Goal: Book appointment/travel/reservation

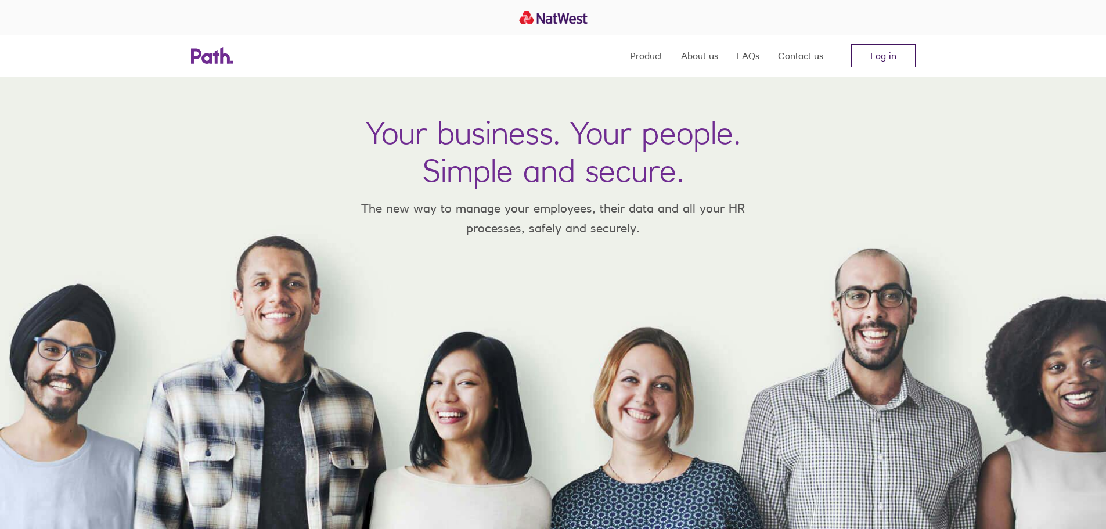
click at [874, 51] on link "Log in" at bounding box center [883, 55] width 64 height 23
click at [895, 54] on link "Log in" at bounding box center [883, 55] width 64 height 23
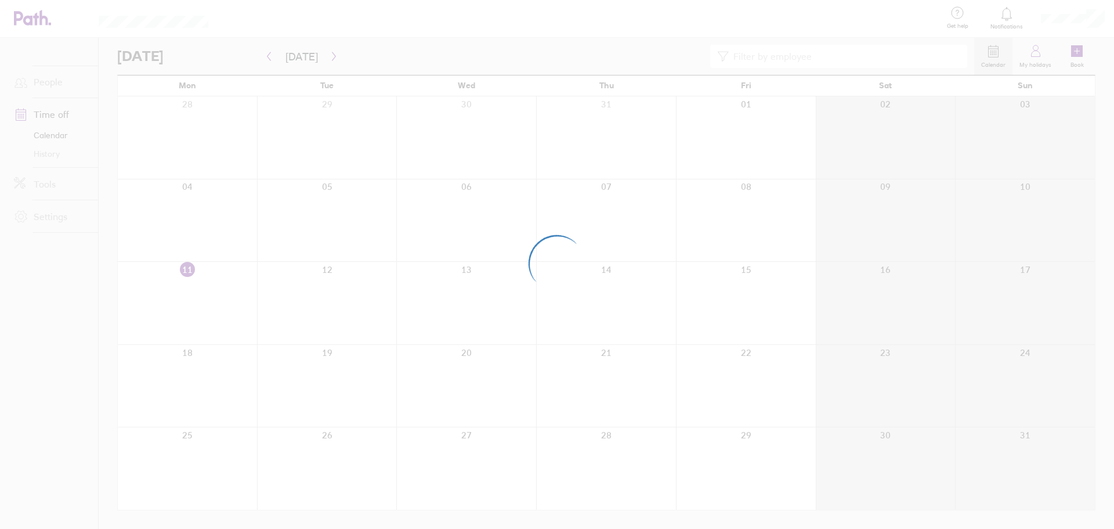
click at [1107, 21] on div at bounding box center [557, 264] width 1114 height 529
click at [1100, 16] on div at bounding box center [557, 264] width 1114 height 529
click at [494, 21] on div at bounding box center [557, 264] width 1114 height 529
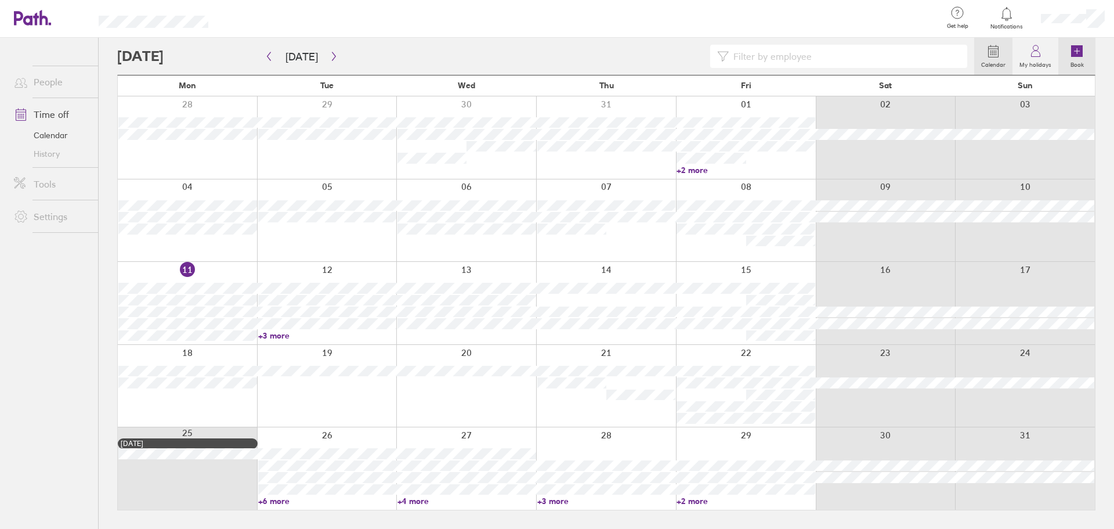
click at [1077, 53] on icon at bounding box center [1077, 51] width 0 height 5
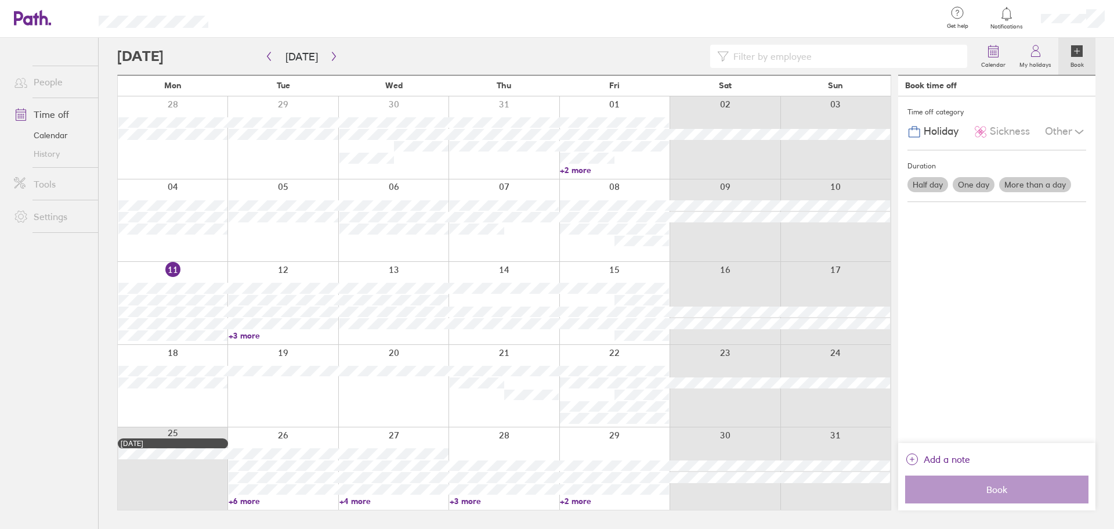
click at [1037, 182] on label "More than a day" at bounding box center [1035, 184] width 72 height 15
click at [0, 0] on input "More than a day" at bounding box center [0, 0] width 0 height 0
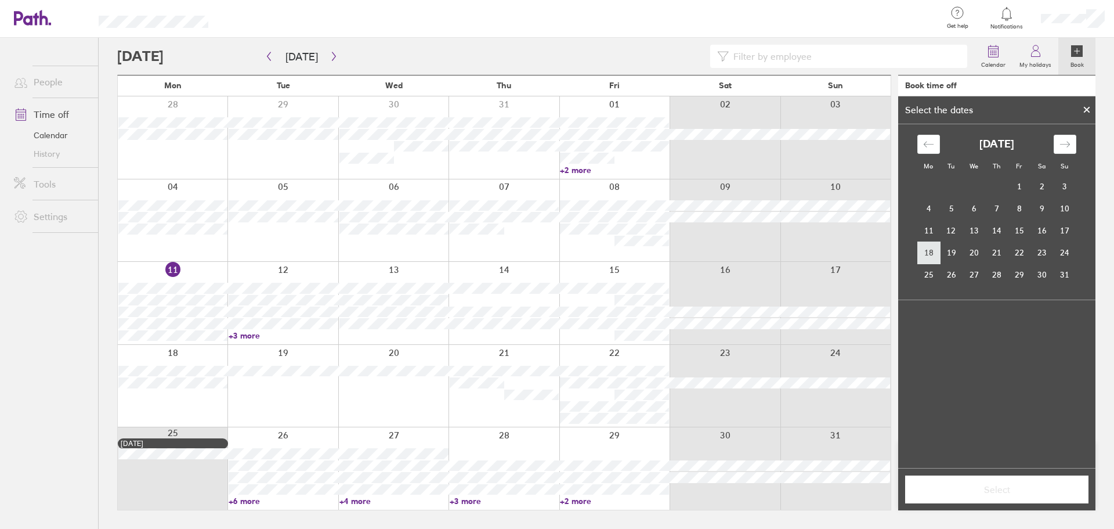
click at [928, 248] on td "18" at bounding box center [929, 252] width 23 height 22
click at [996, 251] on td "21" at bounding box center [996, 252] width 23 height 22
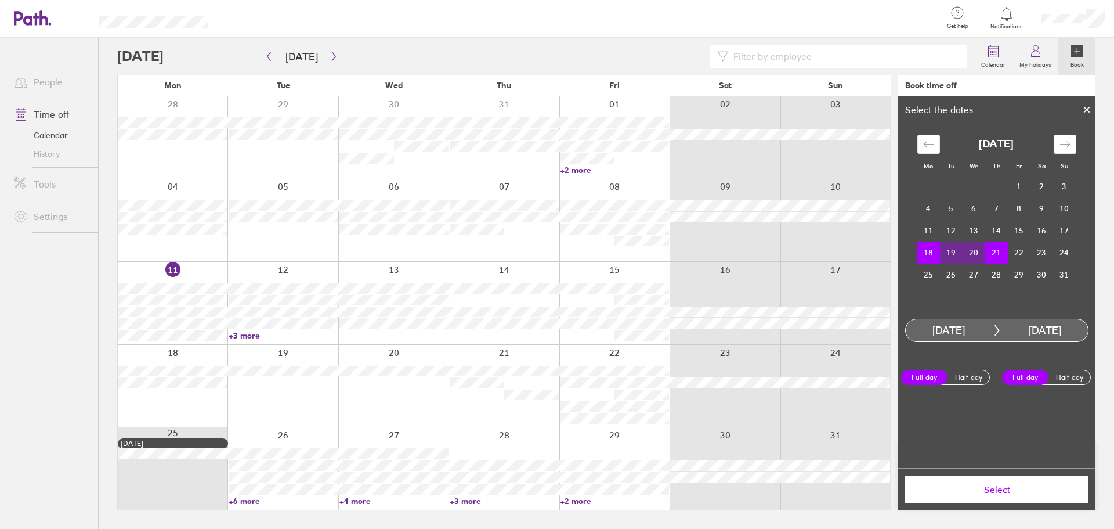
click at [998, 492] on span "Select" at bounding box center [996, 489] width 167 height 10
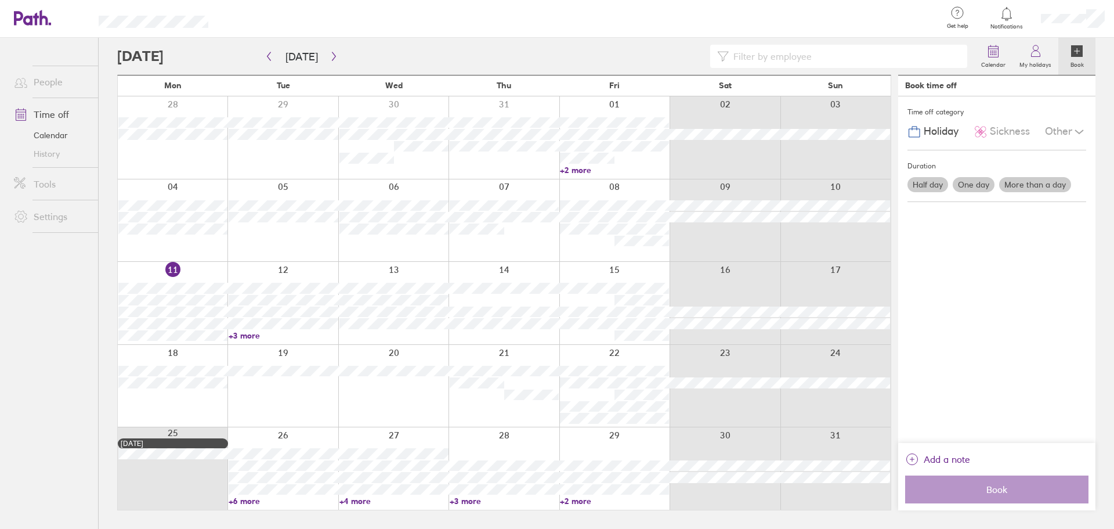
click at [969, 154] on div "Duration Half day One day More than a day" at bounding box center [997, 176] width 179 height 52
click at [1006, 132] on span "Sickness" at bounding box center [1010, 131] width 40 height 12
click at [926, 132] on span "Holiday" at bounding box center [941, 131] width 35 height 12
click at [1030, 183] on label "More than a day" at bounding box center [1035, 184] width 72 height 15
click at [0, 0] on input "More than a day" at bounding box center [0, 0] width 0 height 0
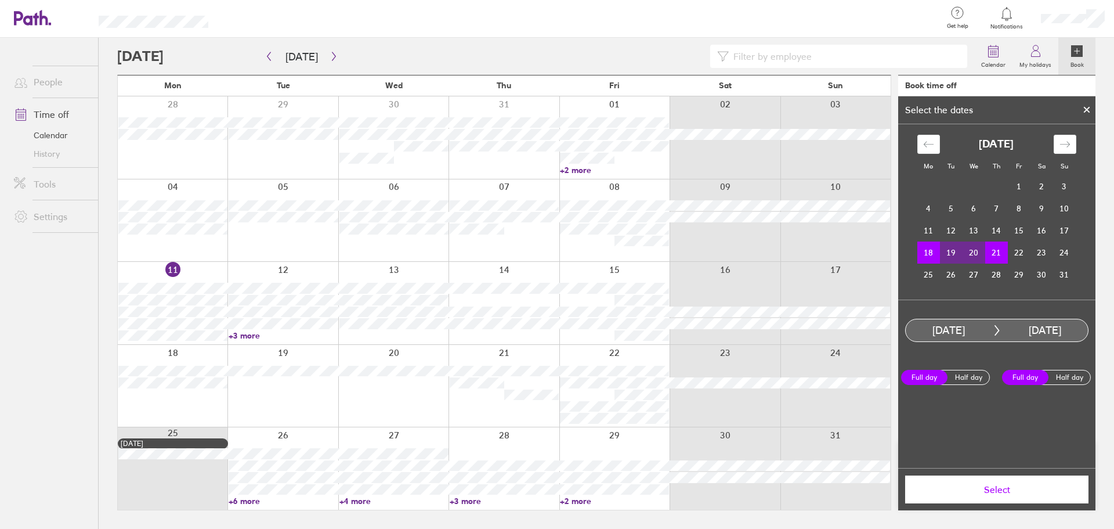
click at [994, 252] on td "21" at bounding box center [996, 252] width 23 height 22
click at [943, 248] on td "19" at bounding box center [951, 252] width 23 height 22
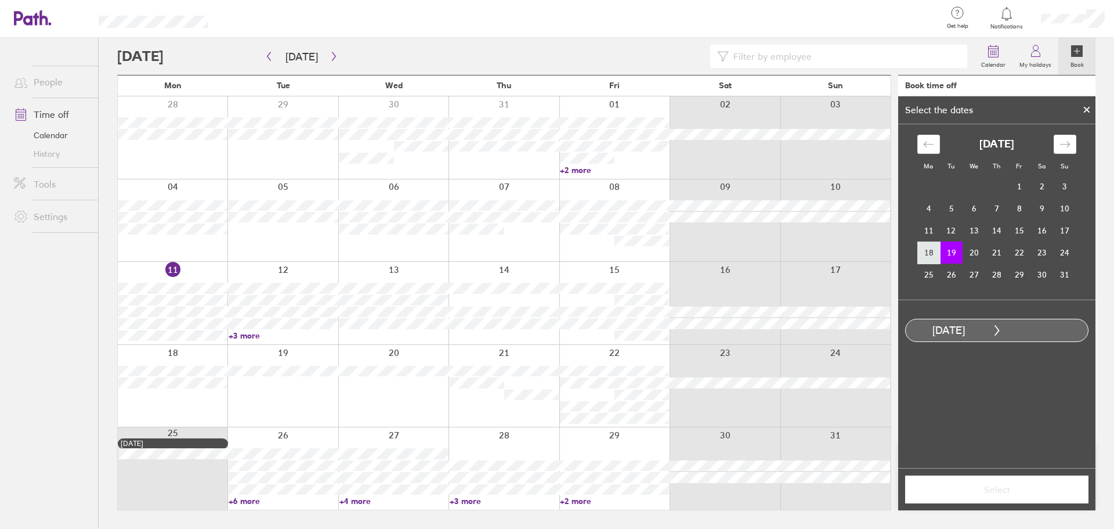
click at [934, 251] on td "18" at bounding box center [929, 252] width 23 height 22
click at [997, 248] on td "21" at bounding box center [996, 252] width 23 height 22
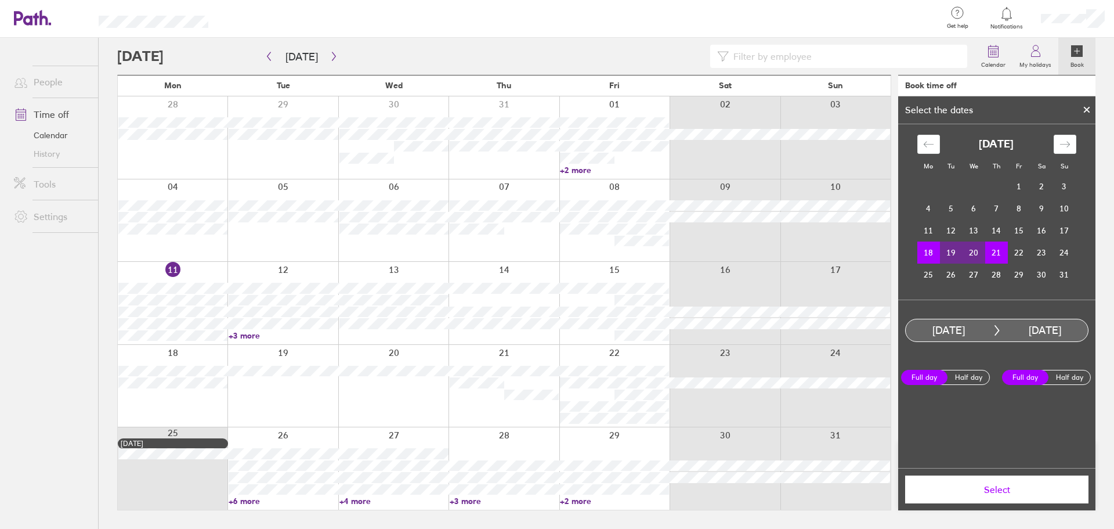
click at [1014, 290] on div "[DATE] 1 2 3 4 5 6 7 8 9 10 11 12 13 14 15 16 17 18 19 20 21 22 23 24 25 26 27 …" at bounding box center [997, 211] width 185 height 175
click at [1008, 492] on span "Select" at bounding box center [996, 489] width 167 height 10
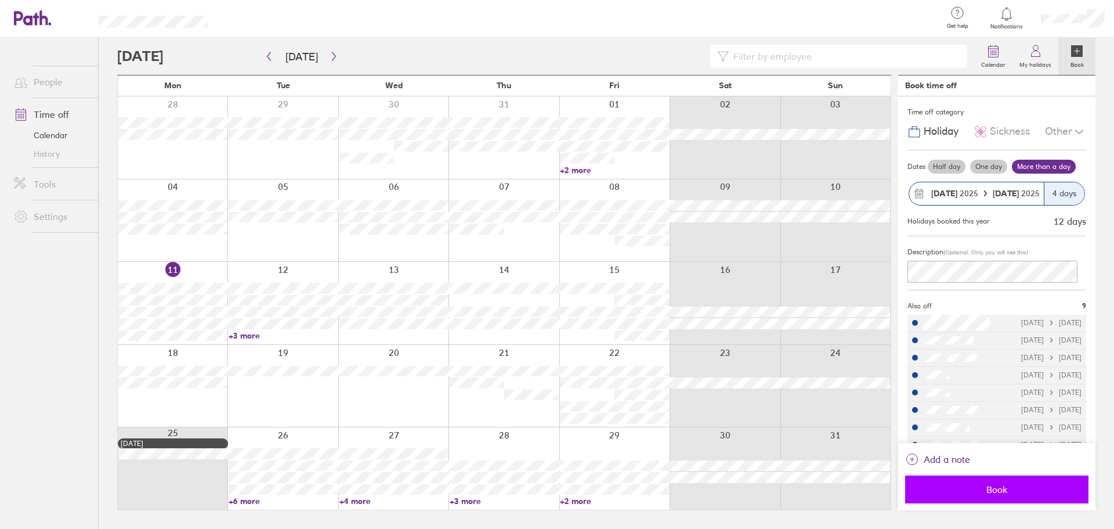
click at [996, 485] on span "Book" at bounding box center [996, 489] width 167 height 10
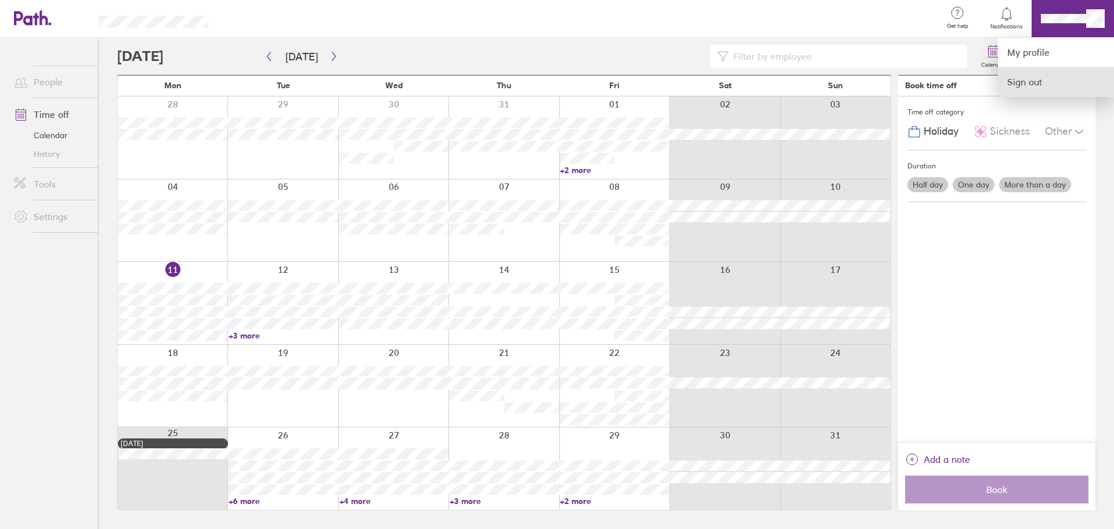
click at [1027, 81] on link "Sign out" at bounding box center [1056, 81] width 116 height 29
